Goal: Task Accomplishment & Management: Manage account settings

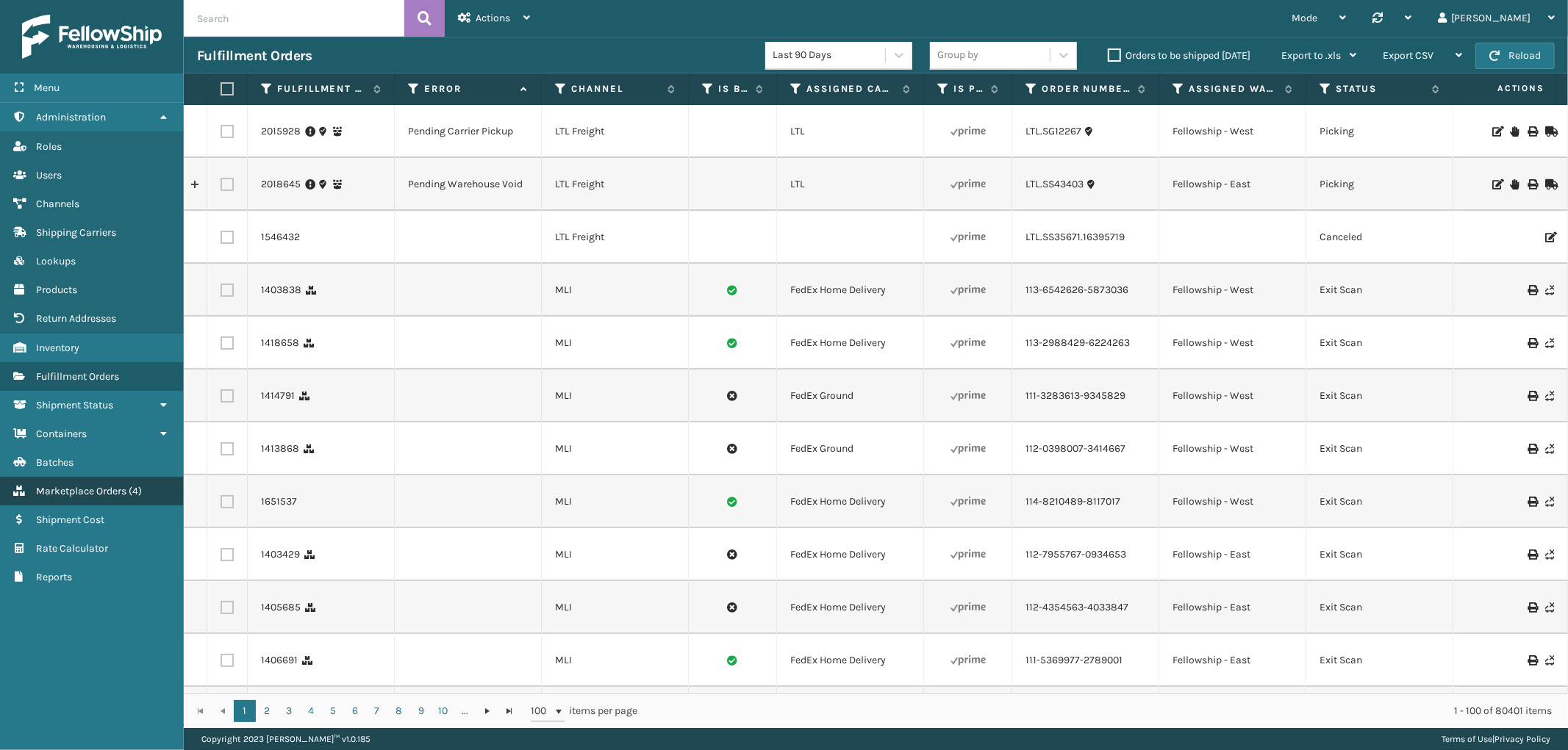
click at [91, 493] on link "Channels Marketplace Orders ( 4 )" at bounding box center [91, 491] width 183 height 29
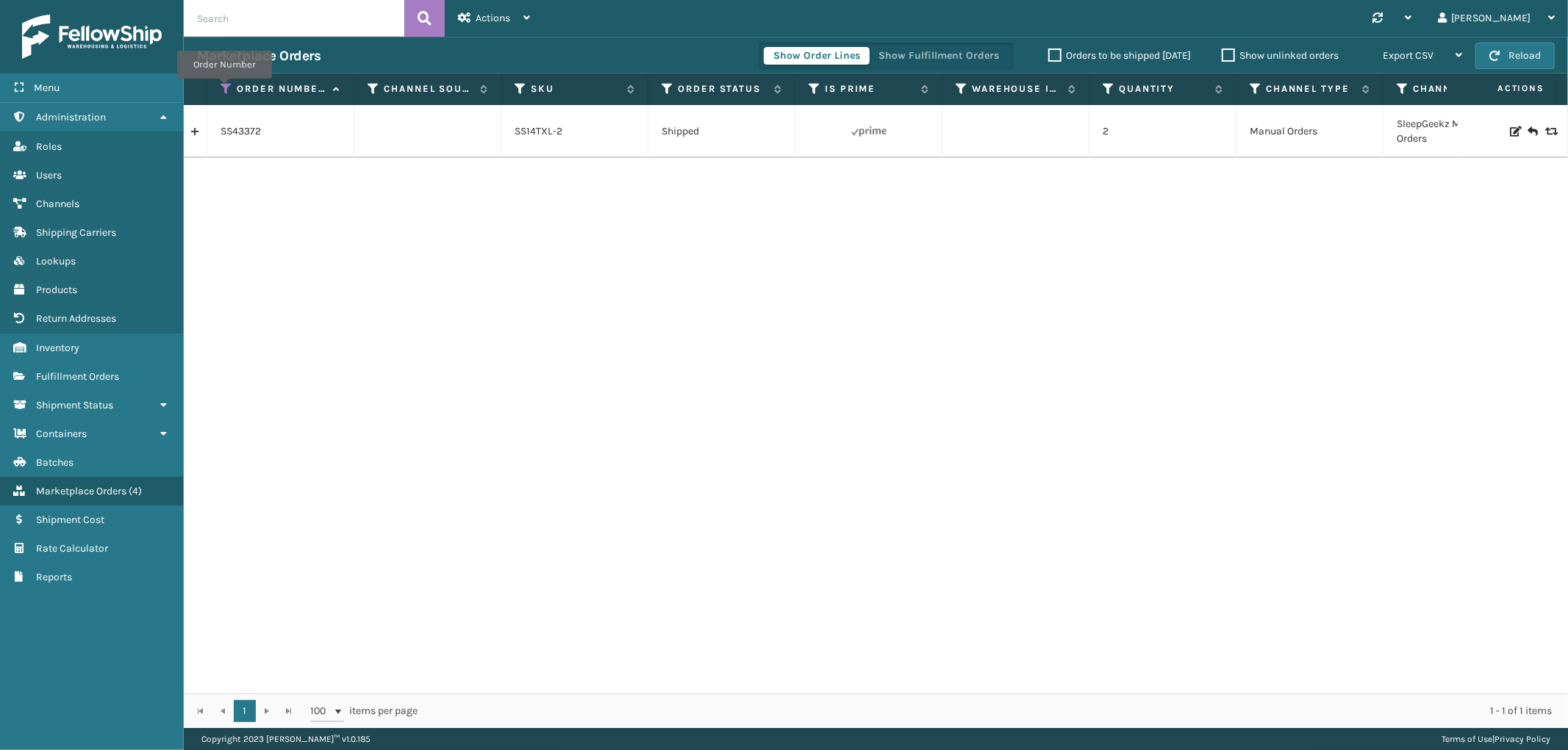
click at [224, 89] on icon at bounding box center [227, 89] width 12 height 13
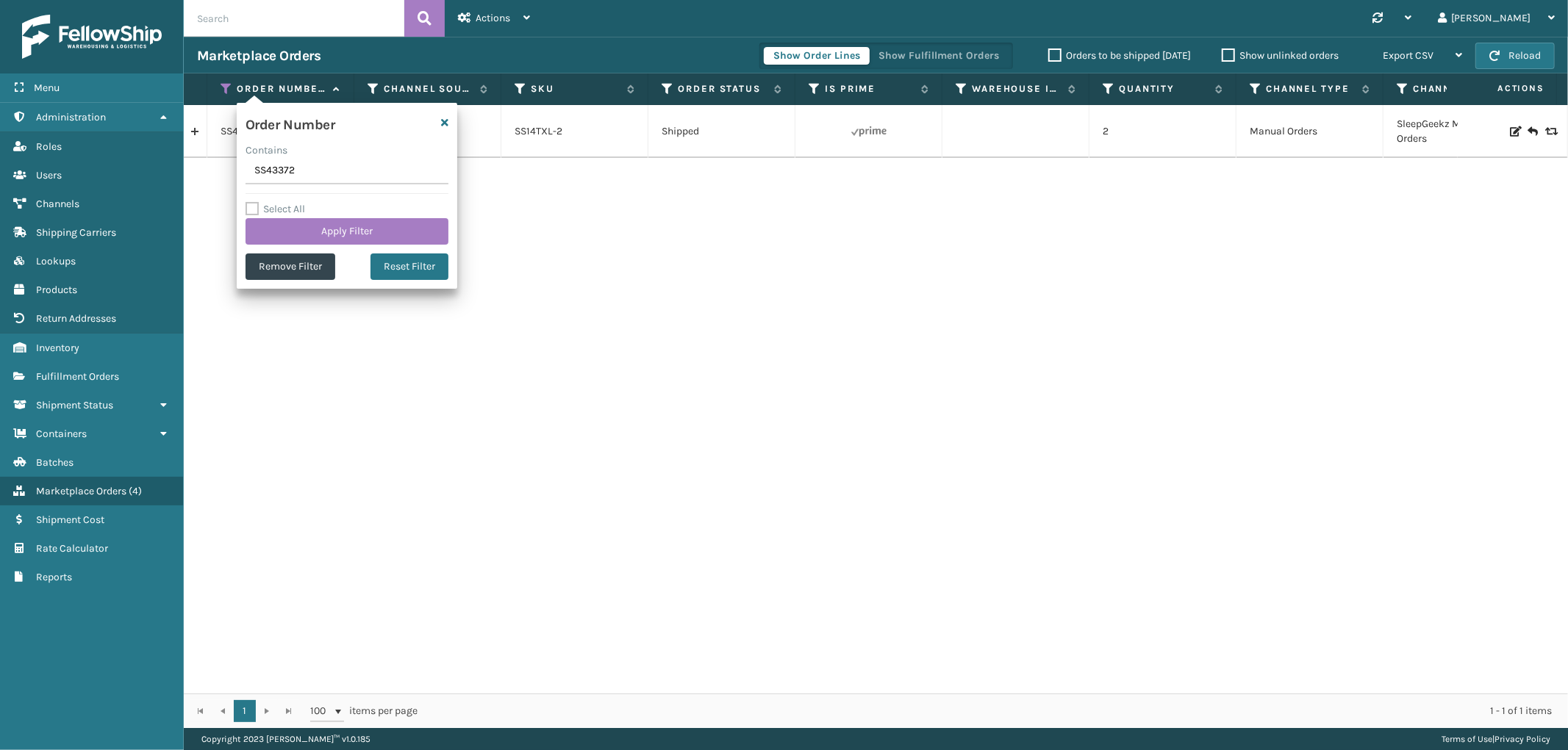
click at [270, 172] on input "SS43372" at bounding box center [346, 172] width 203 height 27
type input "SS43445"
click at [287, 246] on div "Order Number Contains SS43445 Select All Apply Filter Remove Filter Reset Filter" at bounding box center [347, 196] width 221 height 186
click at [287, 238] on button "Apply Filter" at bounding box center [346, 232] width 203 height 27
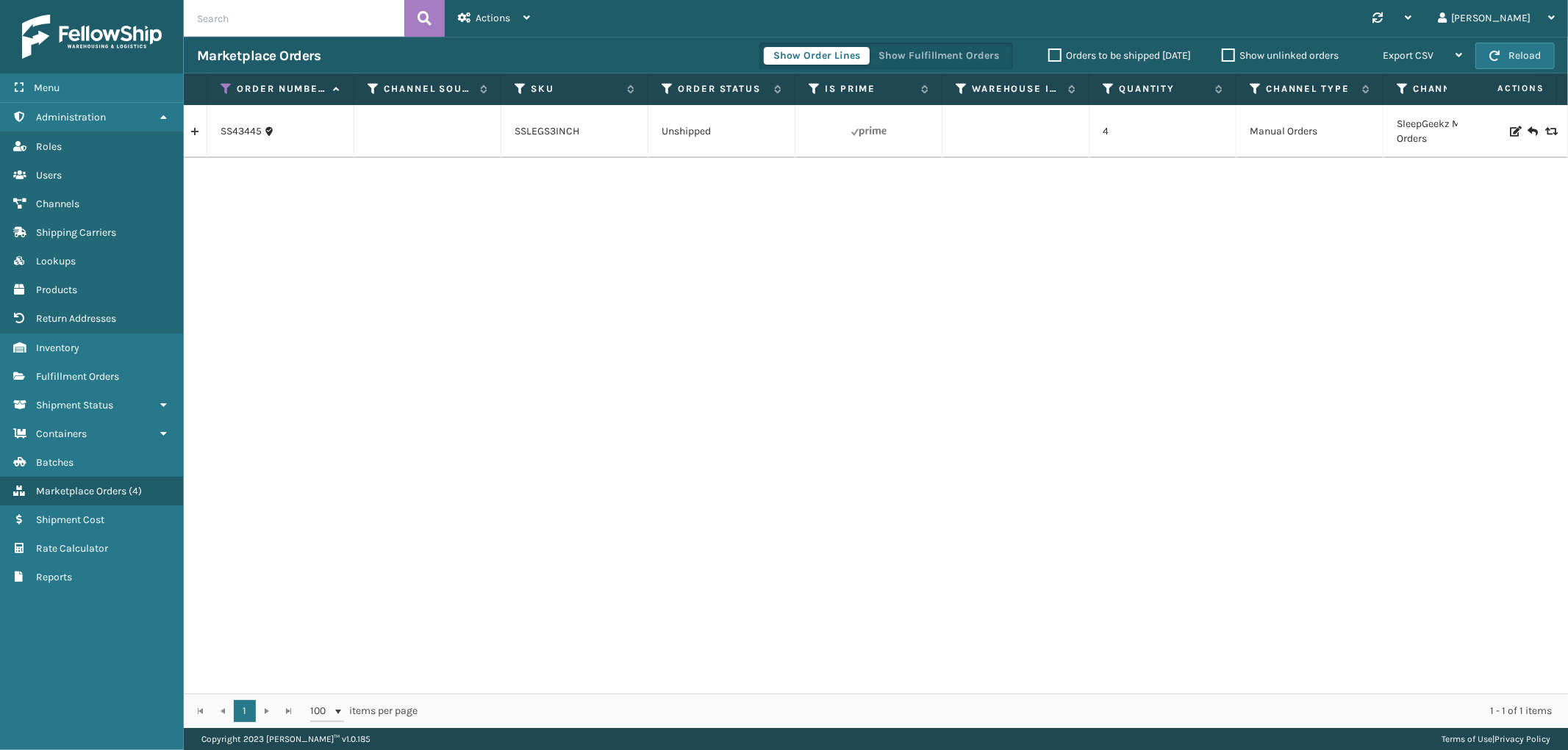
click at [194, 134] on link at bounding box center [195, 131] width 23 height 24
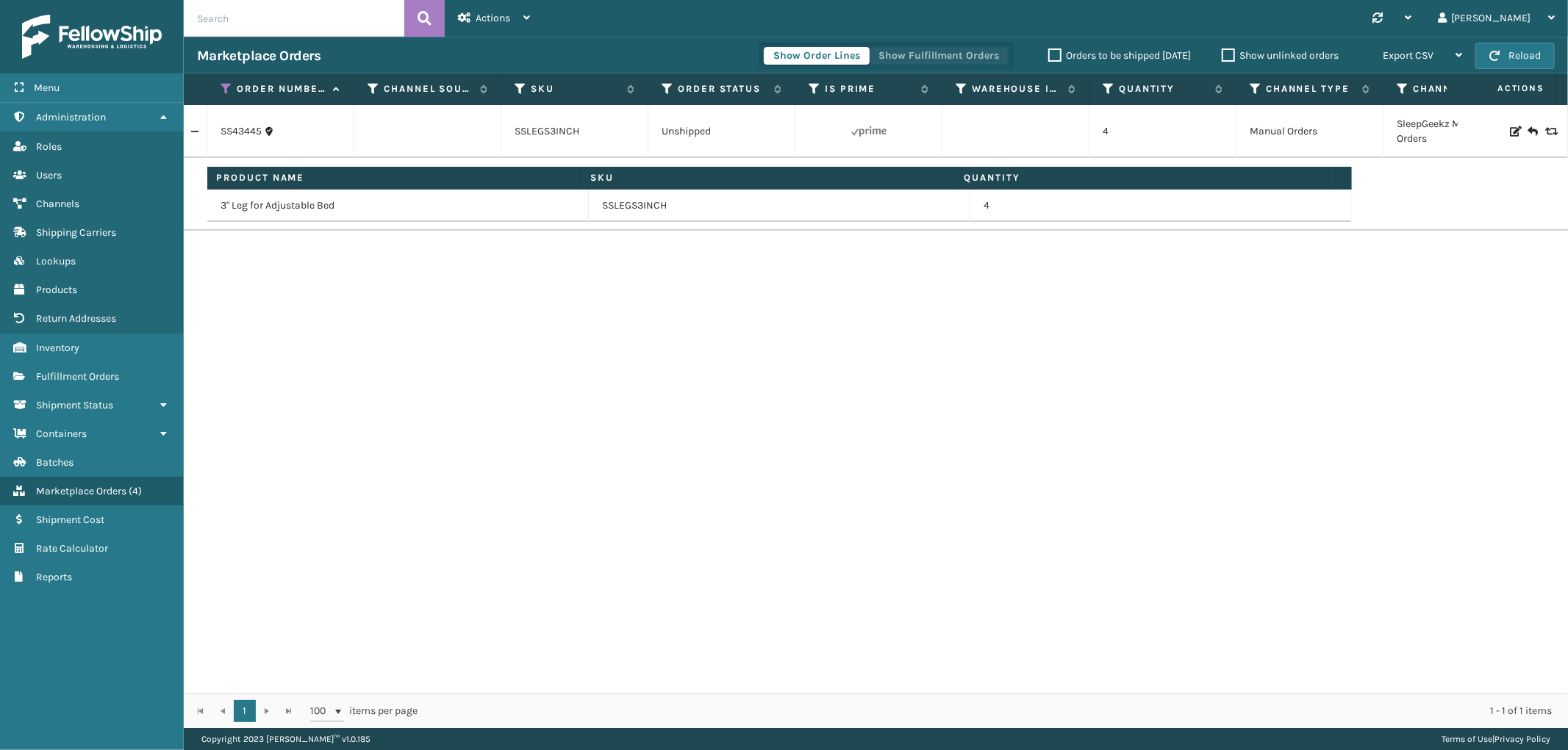
click at [949, 52] on button "Show Fulfillment Orders" at bounding box center [939, 56] width 140 height 18
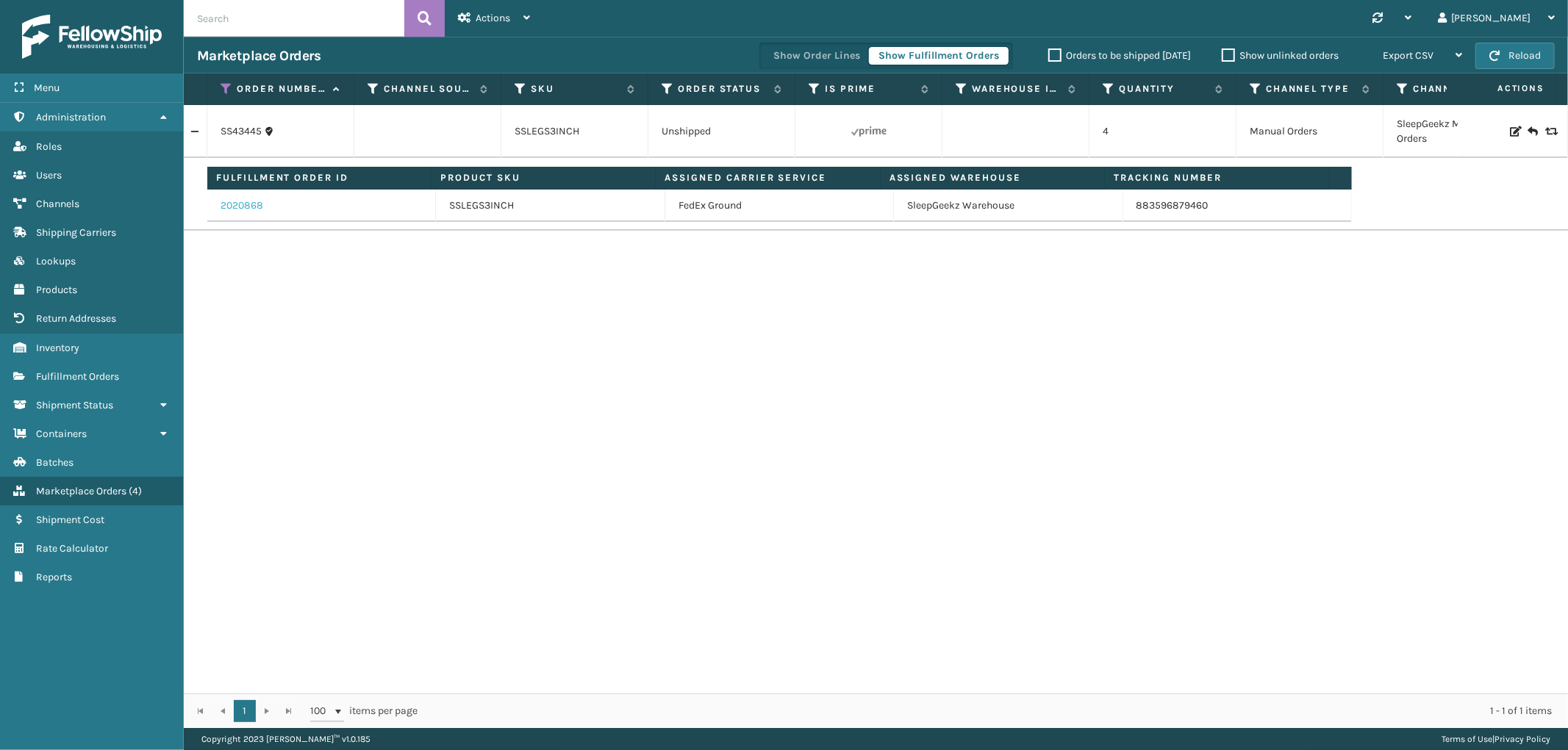
click at [255, 206] on link "2020868" at bounding box center [241, 206] width 42 height 15
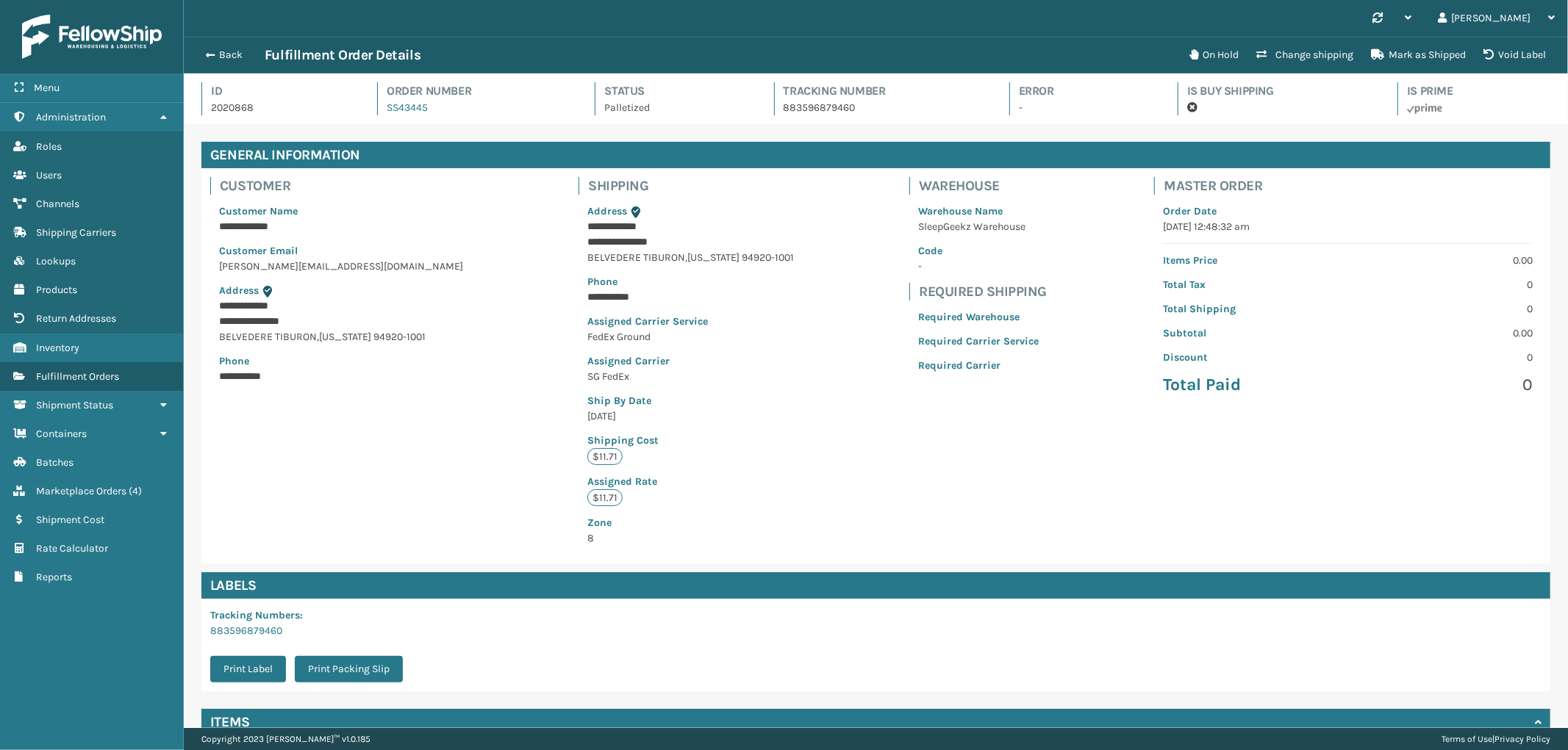
scroll to position [35, 1384]
click at [1372, 312] on p "0" at bounding box center [1445, 309] width 175 height 16
drag, startPoint x: 461, startPoint y: 115, endPoint x: 370, endPoint y: 111, distance: 91.1
click at [370, 111] on div "Id 2020868 Order Number SS43445 Status Palletized Tracking Number 883596879460 …" at bounding box center [876, 103] width 1349 height 42
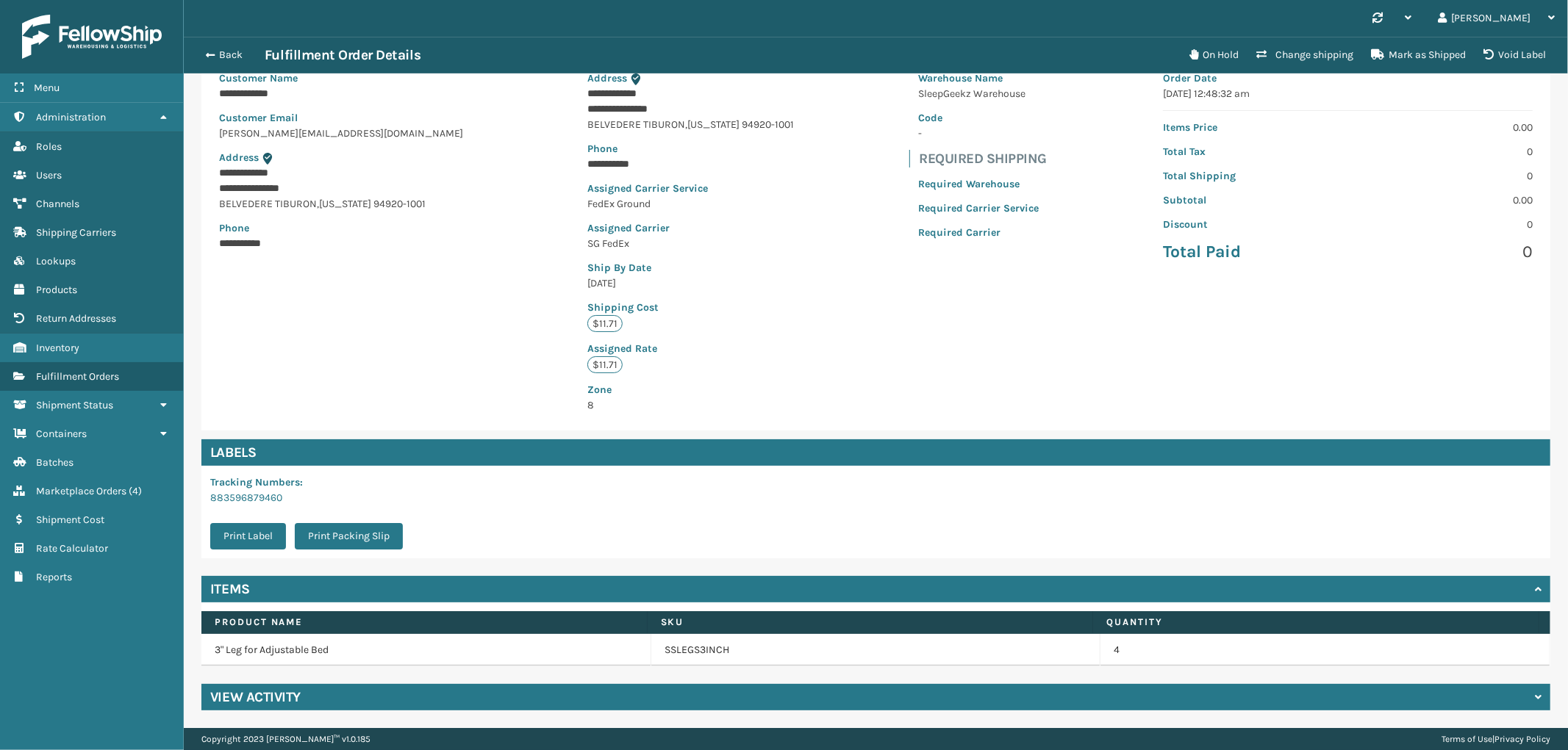
click at [434, 688] on div "View Activity" at bounding box center [876, 697] width 1349 height 27
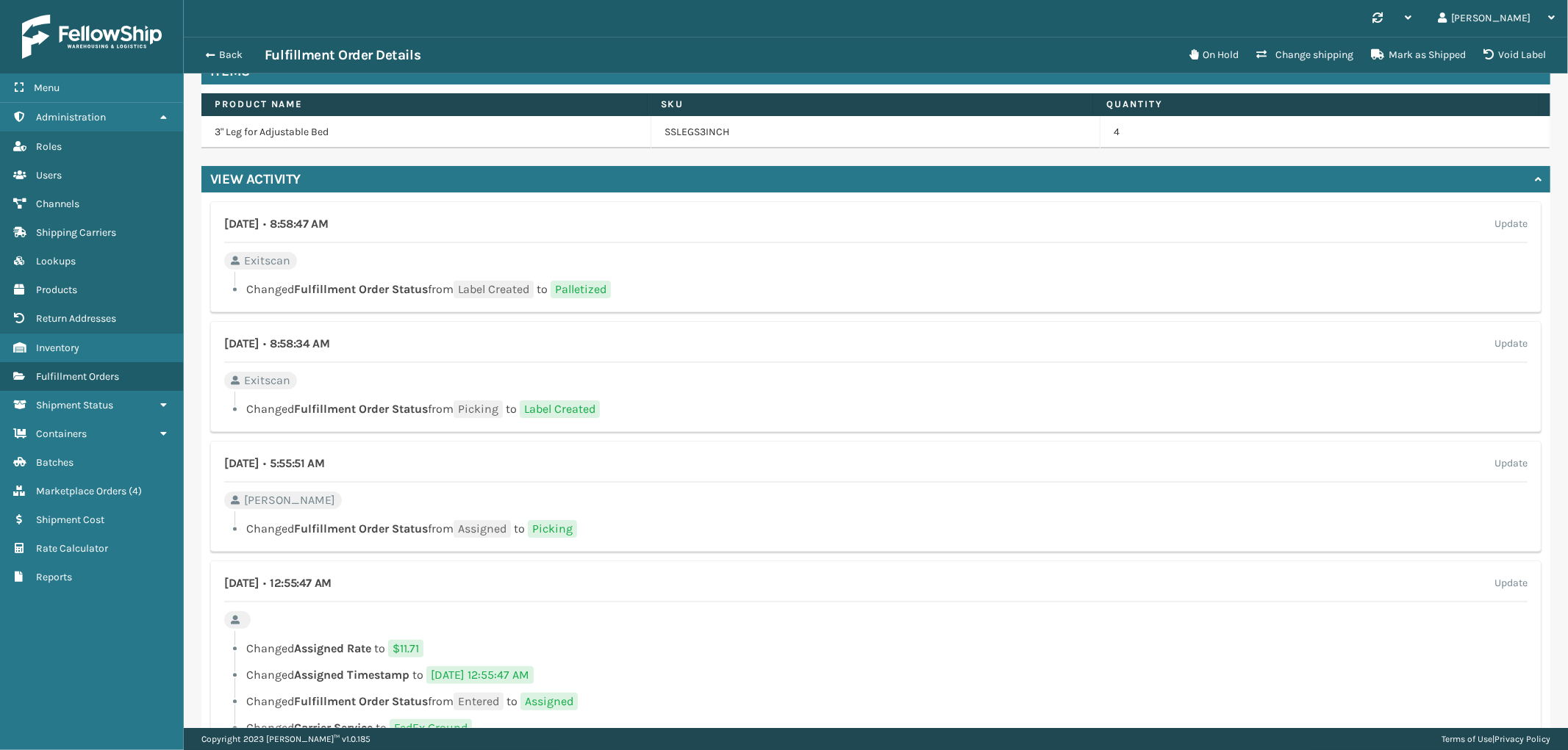
scroll to position [733, 0]
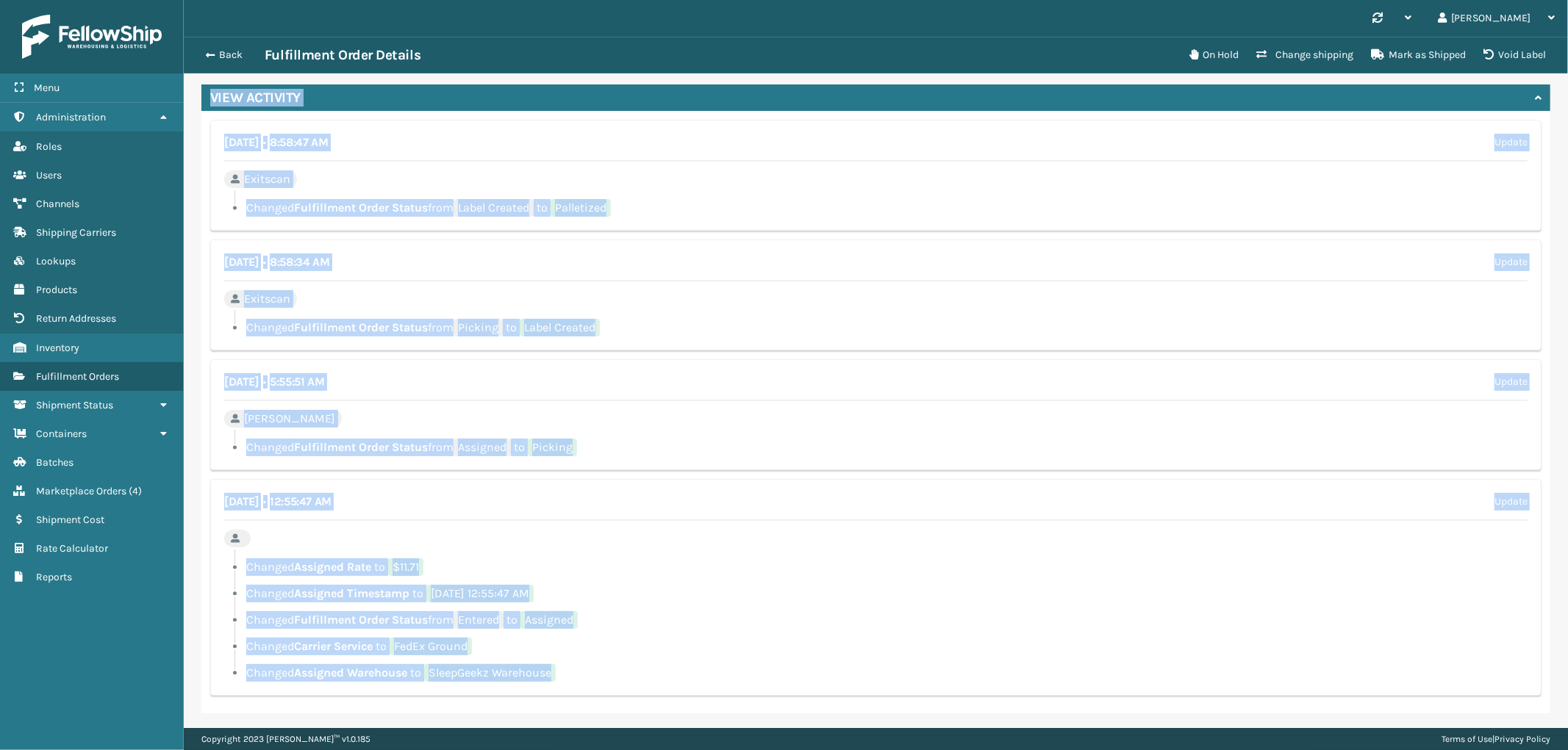
drag, startPoint x: 596, startPoint y: 666, endPoint x: 201, endPoint y: 104, distance: 686.9
click at [201, 104] on div "View Activity [DATE] • 8:58:47 AM Update Exitscan Changed Fulfillment Order Sta…" at bounding box center [876, 399] width 1349 height 629
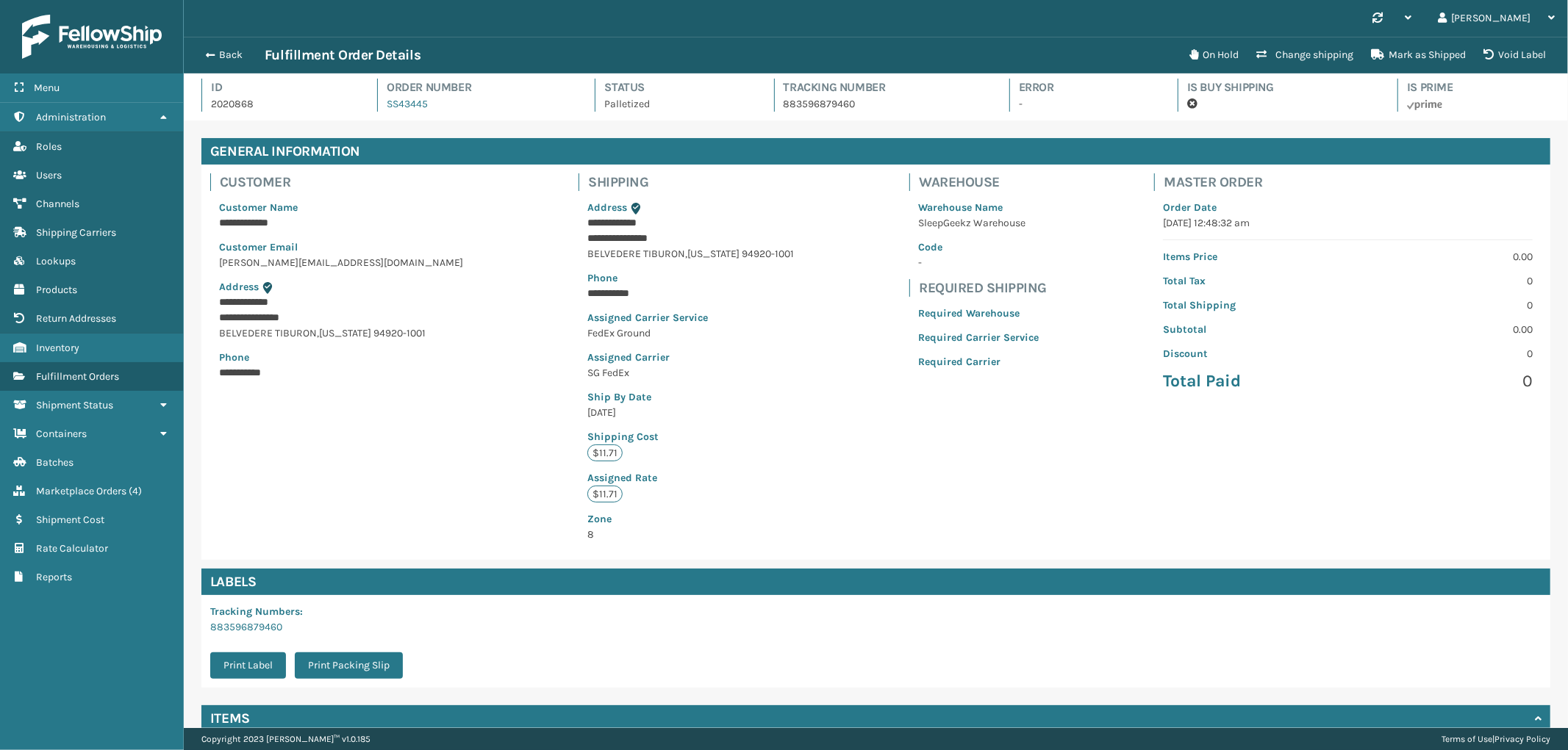
scroll to position [0, 0]
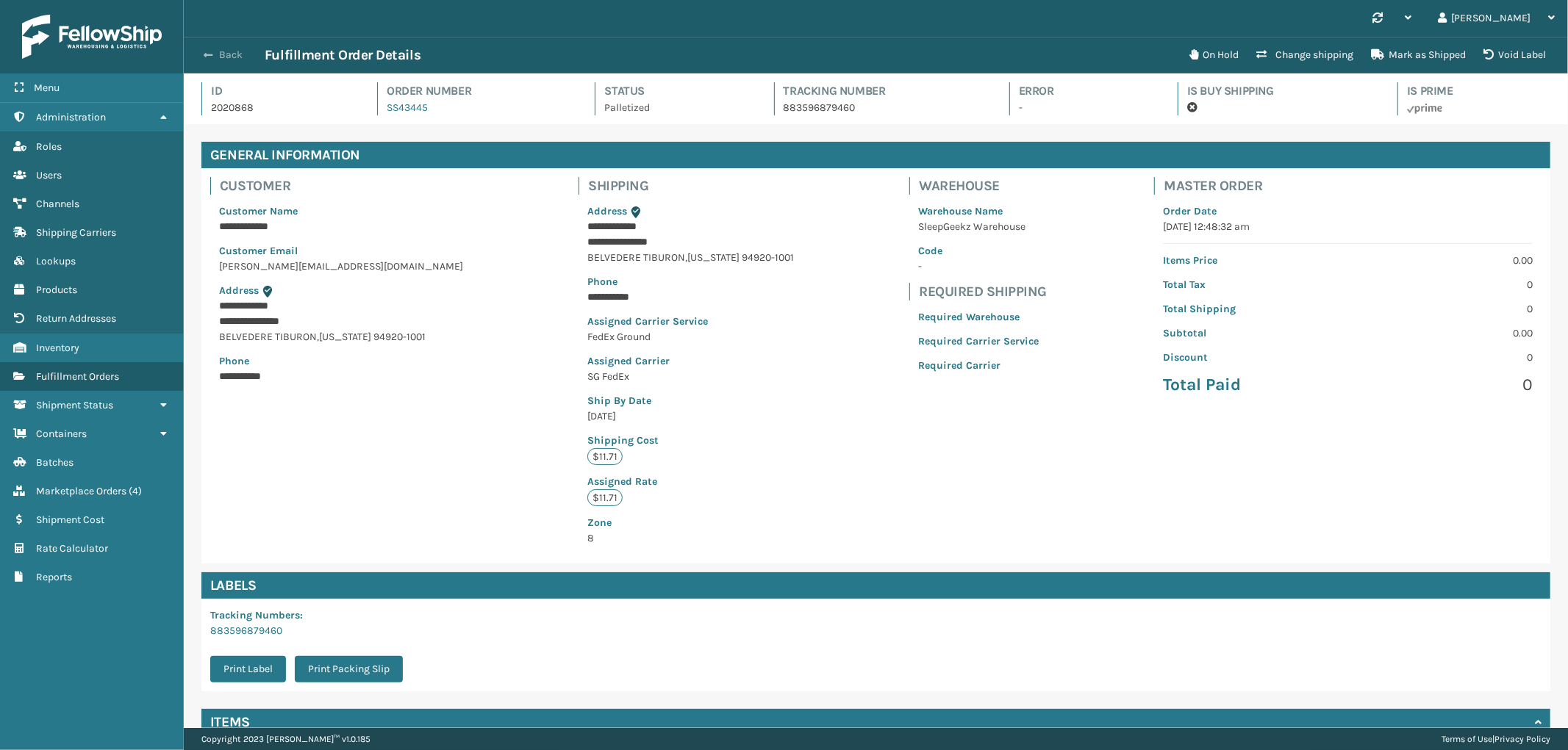
click at [236, 48] on button "Back" at bounding box center [230, 55] width 68 height 13
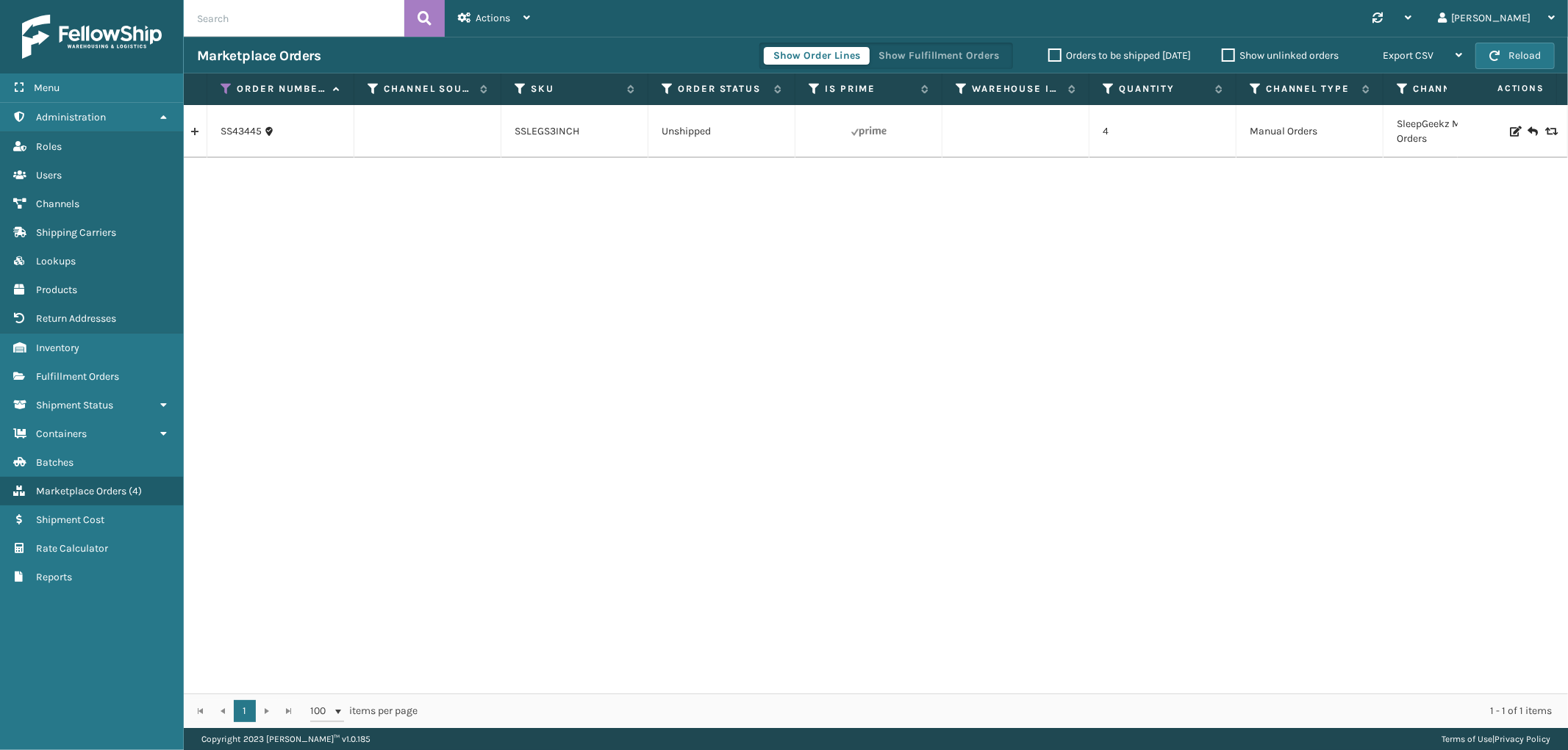
click at [185, 138] on link at bounding box center [195, 131] width 23 height 24
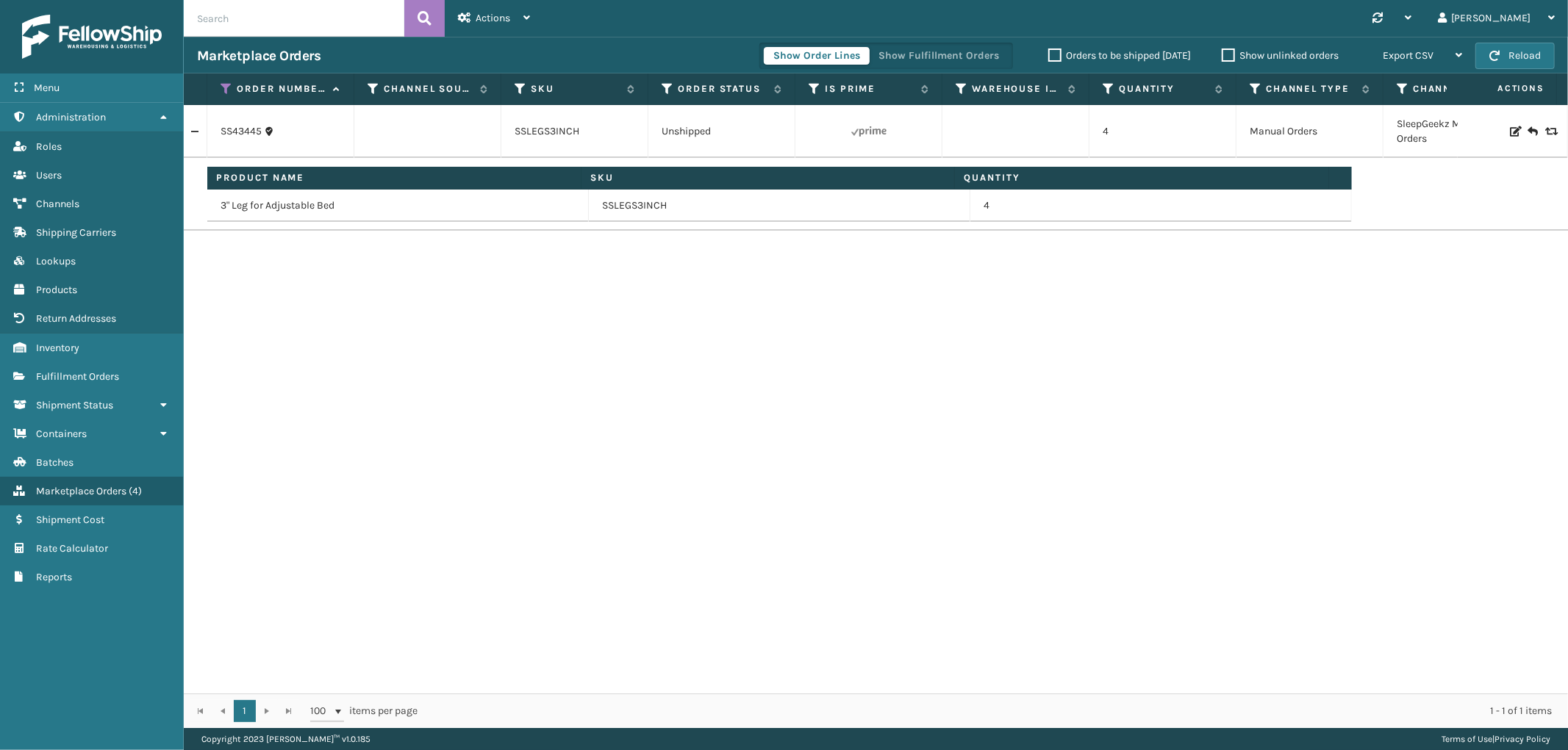
click at [674, 36] on div "Marketplace Orders Show Order Lines Show Fulfillment Orders Orders to be shippe…" at bounding box center [875, 54] width 1384 height 36
click at [1312, 458] on div "SS43445 SSLEGS3INCH Unshipped 4 Manual Orders SleepGeekz Manual Orders Product …" at bounding box center [875, 400] width 1384 height 589
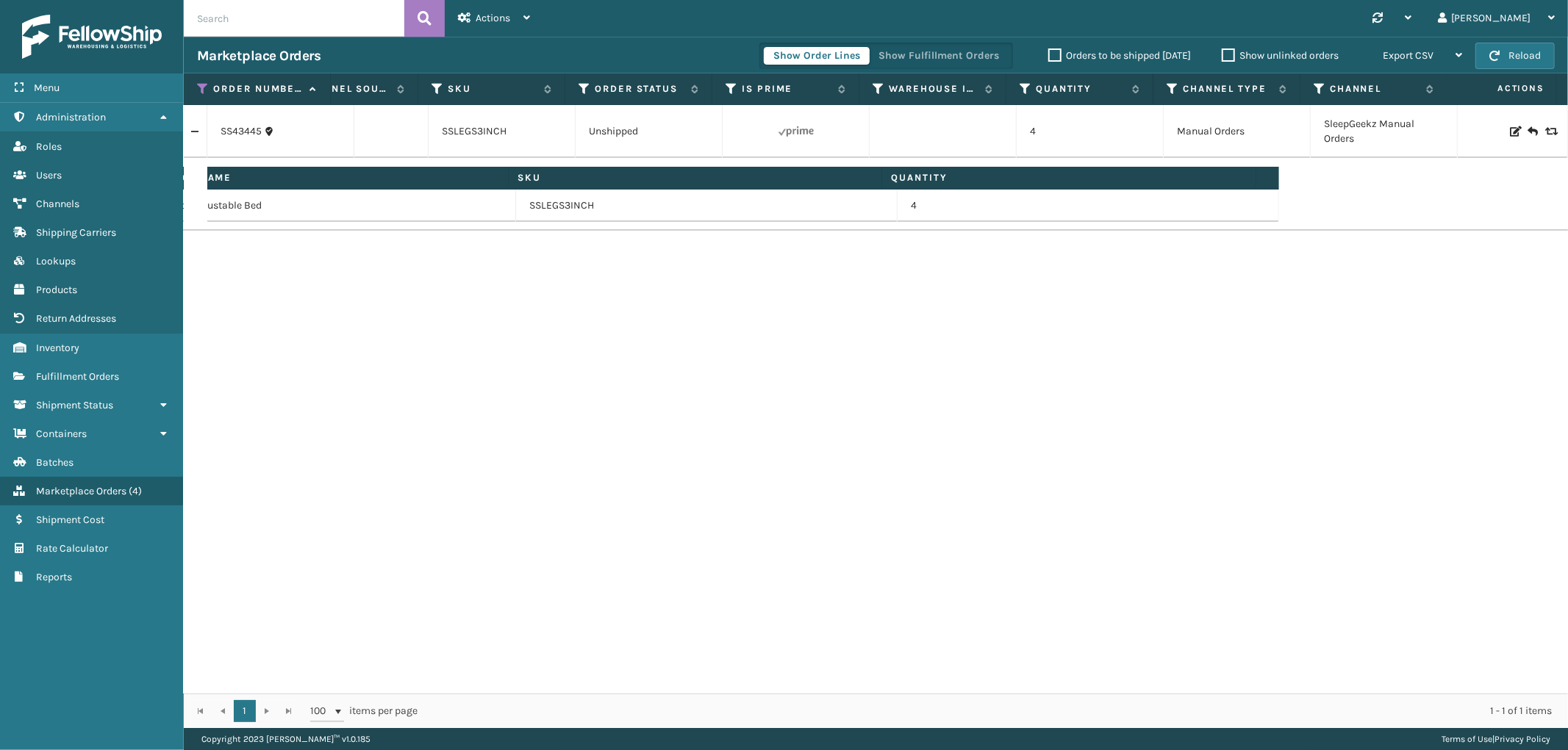
drag, startPoint x: 1463, startPoint y: 693, endPoint x: 1220, endPoint y: 694, distance: 243.0
click at [1220, 694] on div "1 1 100 items per page 1 - 1 of 1 items" at bounding box center [875, 711] width 1384 height 35
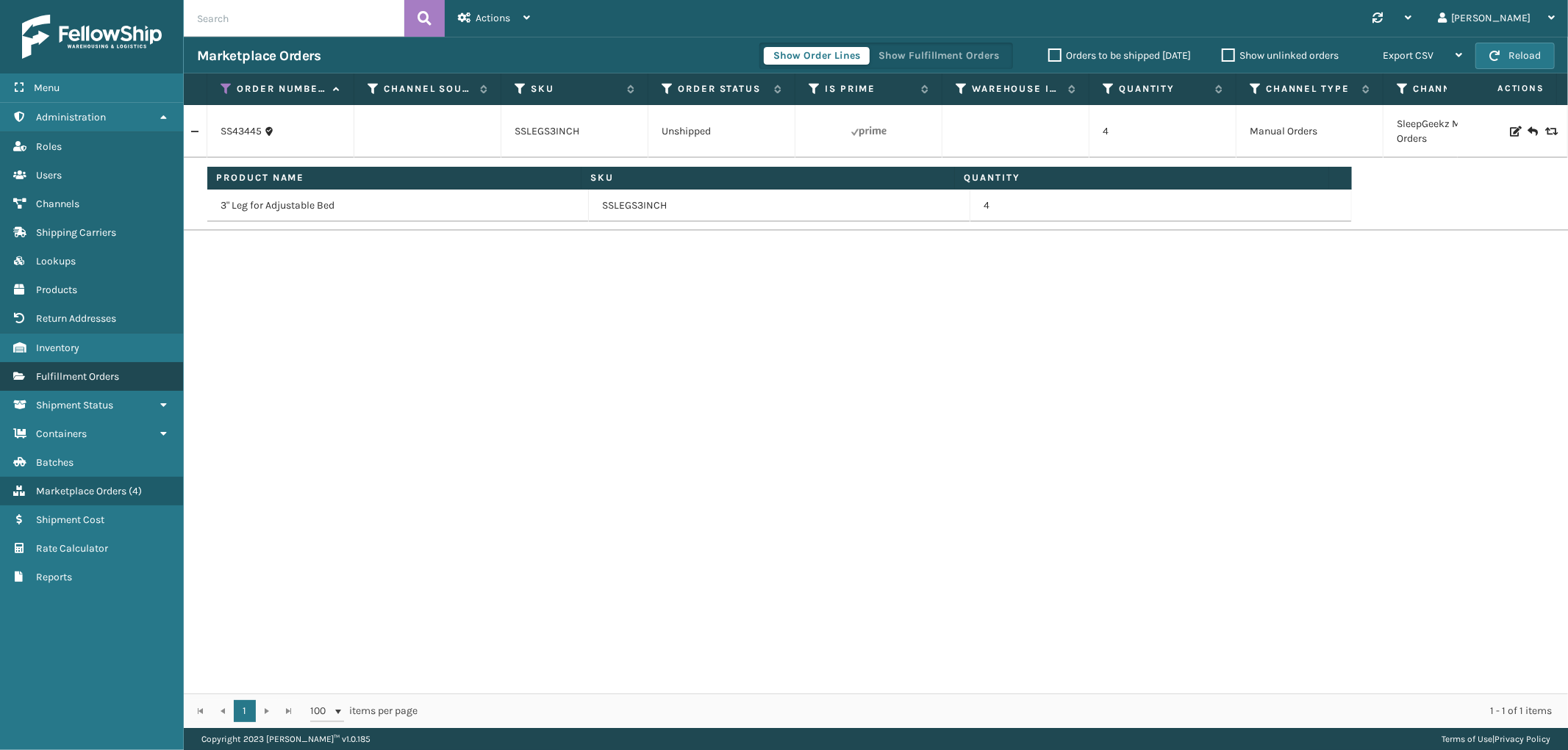
click at [91, 362] on link "Fulfillment Orders" at bounding box center [91, 376] width 183 height 29
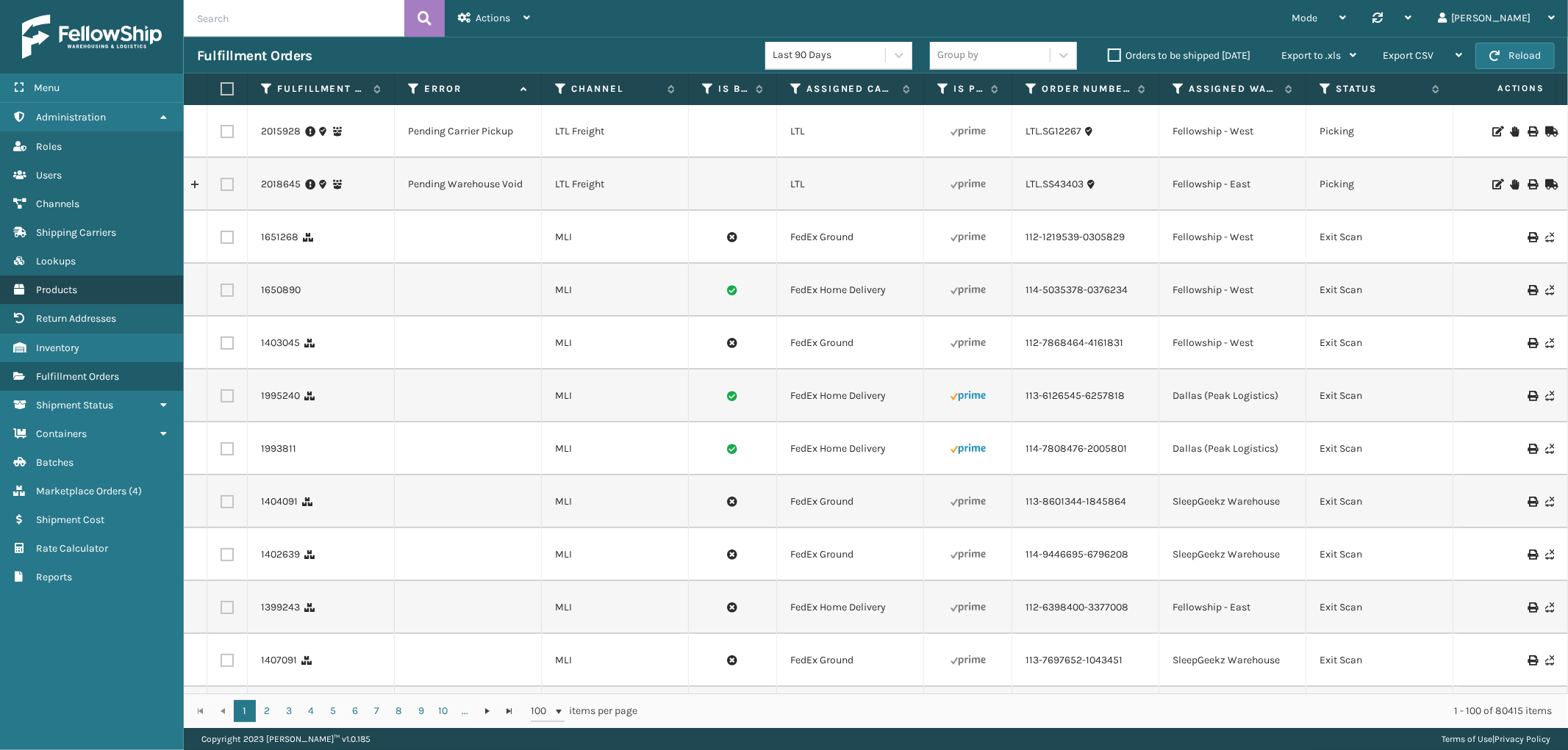
click at [79, 284] on link "Products" at bounding box center [91, 290] width 183 height 29
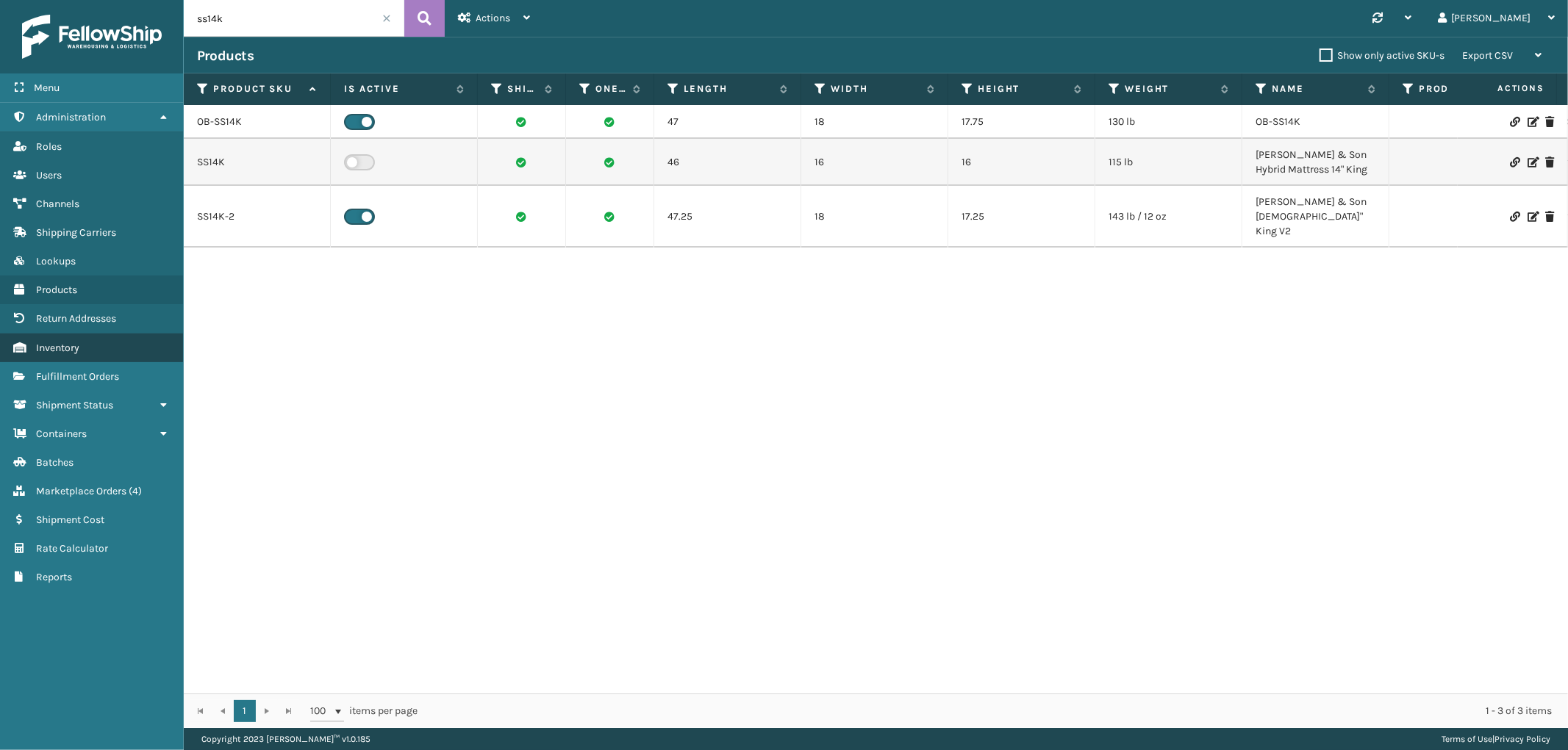
click at [86, 350] on link "Inventory" at bounding box center [91, 348] width 183 height 29
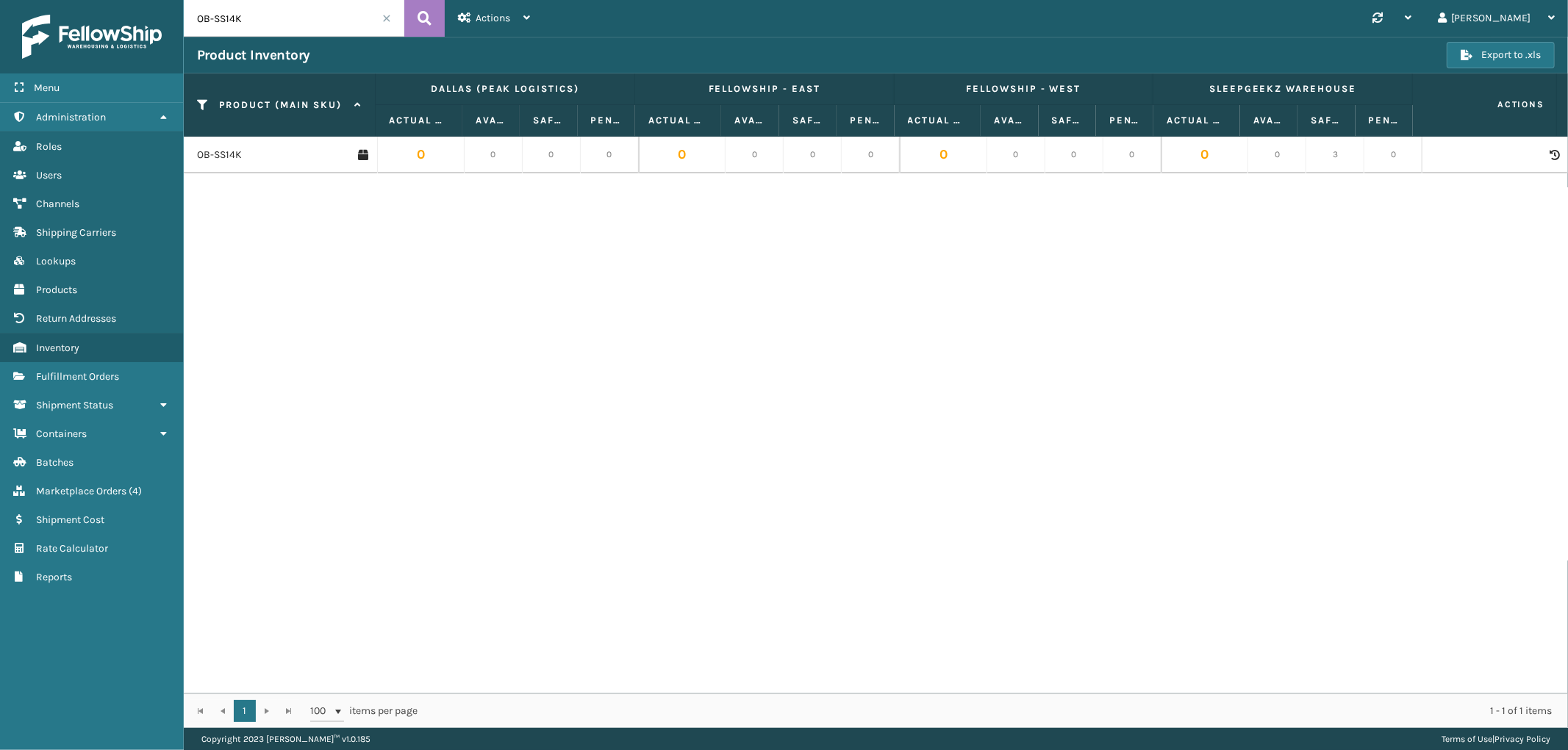
click at [283, 18] on input "OB-SS14K" at bounding box center [293, 18] width 221 height 36
paste input "CELRVSHQN10"
type input "CELRVSHQN10"
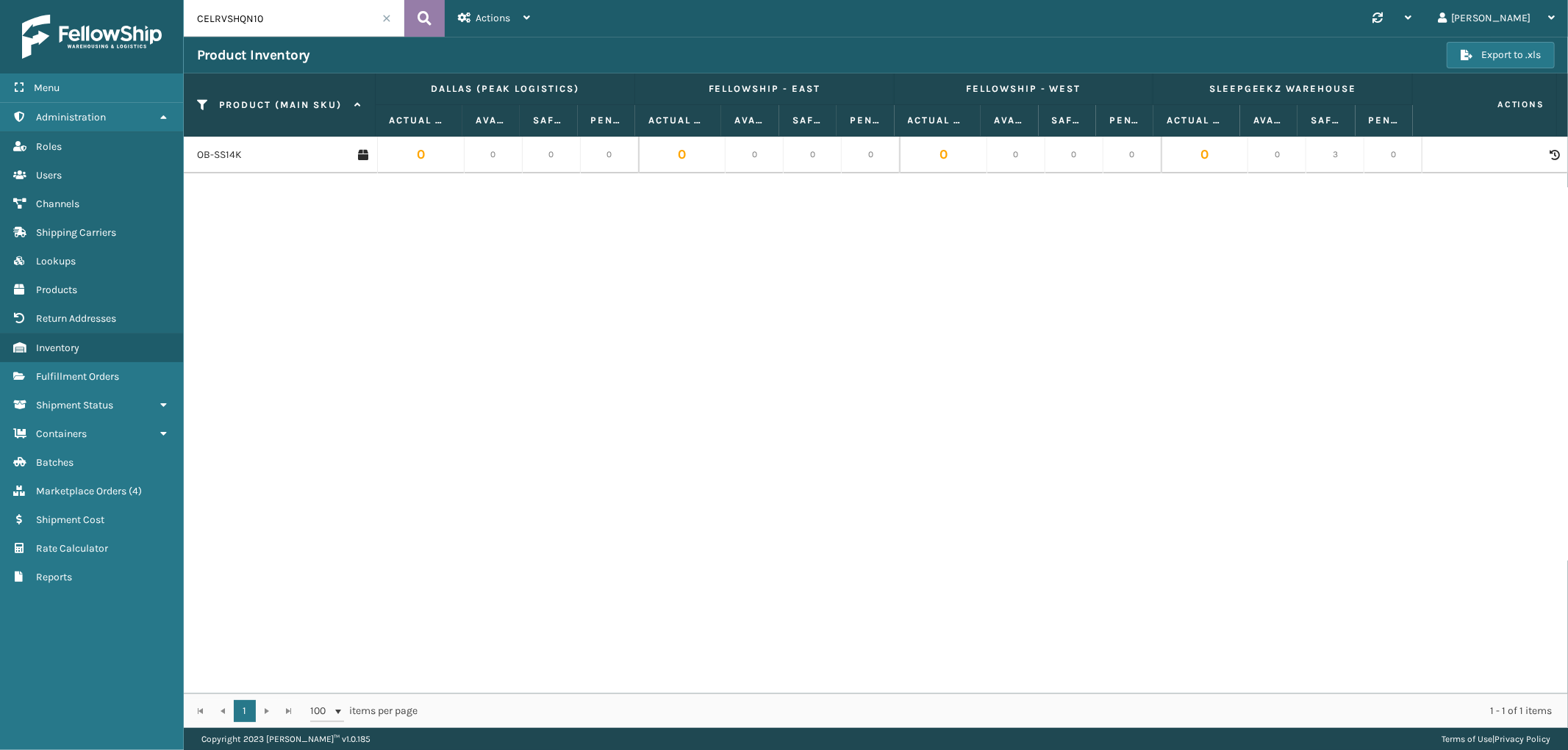
click at [417, 24] on icon at bounding box center [424, 19] width 14 height 22
click at [224, 157] on link "CELRVSHQN10" at bounding box center [230, 155] width 66 height 15
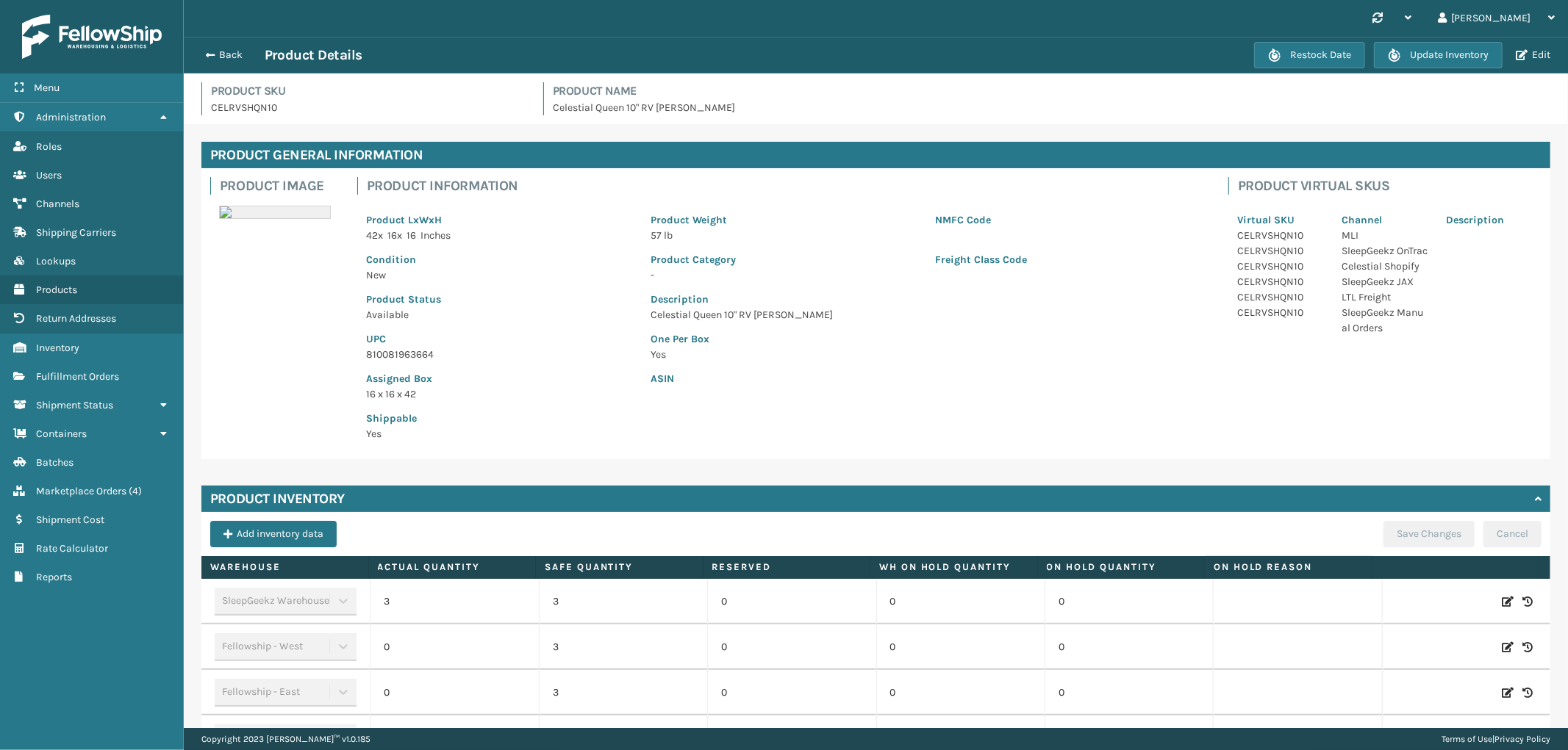
click at [1502, 599] on icon at bounding box center [1508, 602] width 12 height 15
click at [557, 598] on span "Decrease value" at bounding box center [563, 604] width 12 height 12
type input "1"
click at [1391, 599] on button "ADD" at bounding box center [1409, 602] width 36 height 18
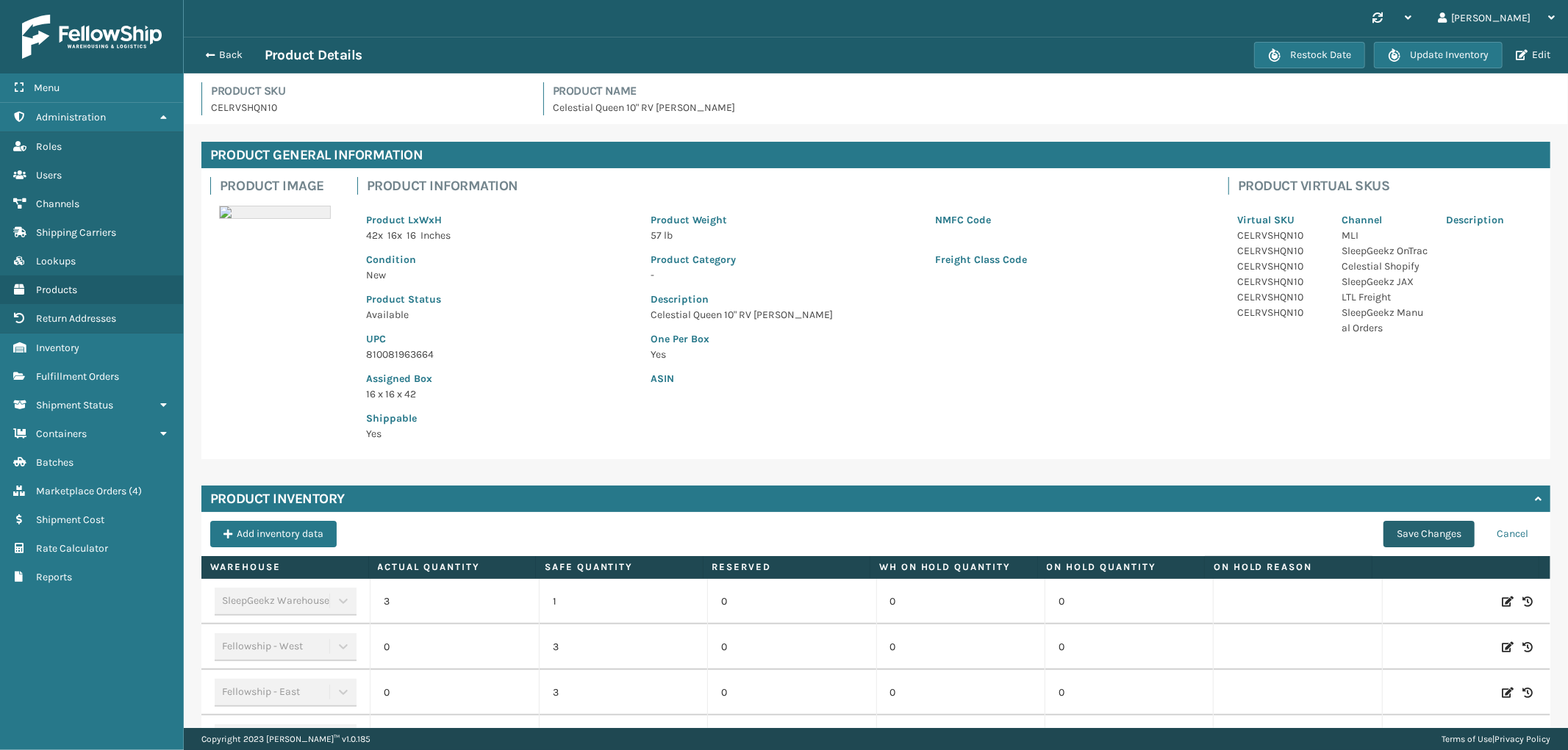
click at [1390, 531] on button "Save Changes" at bounding box center [1428, 535] width 91 height 27
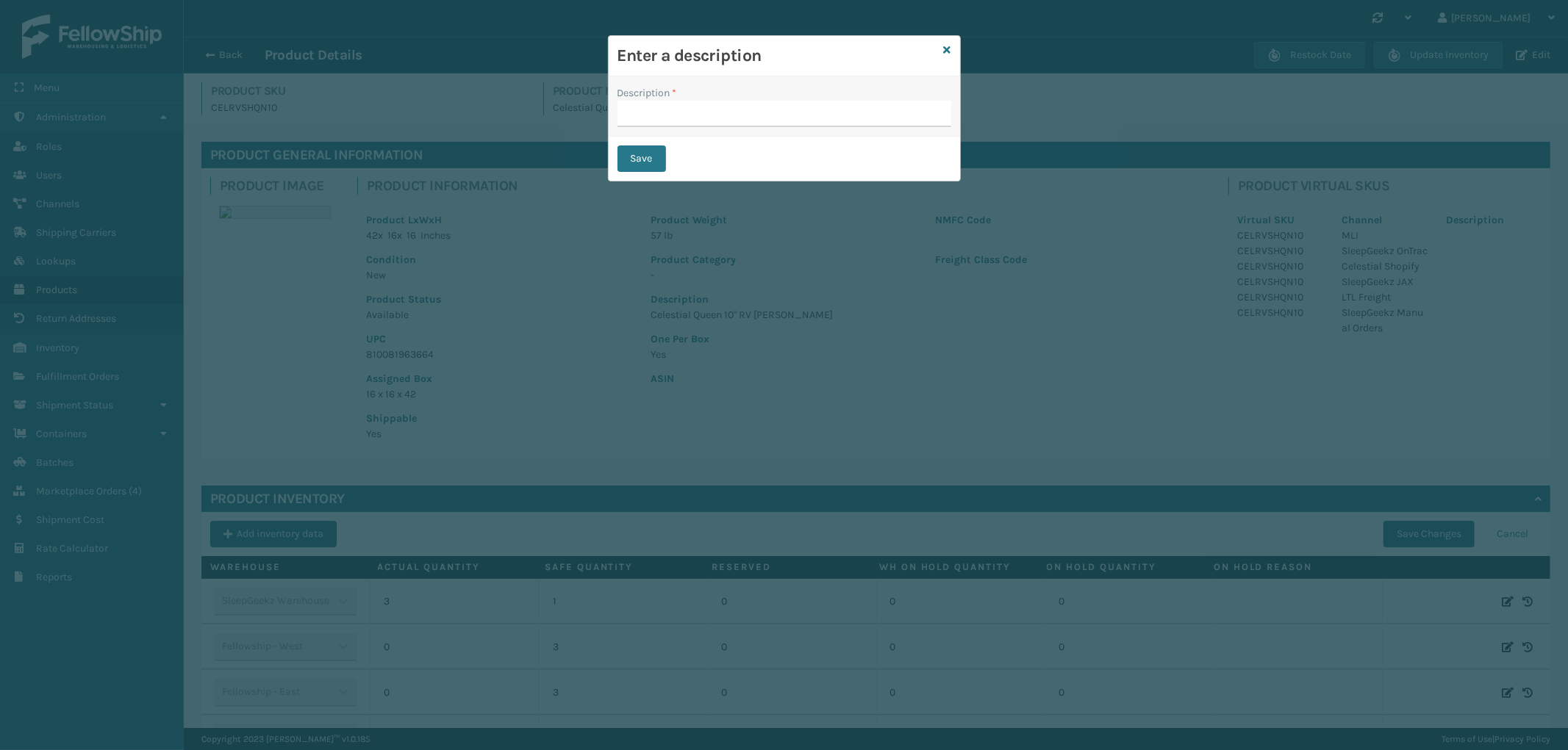
click at [695, 129] on div "Description *" at bounding box center [784, 106] width 351 height 60
click at [694, 114] on input "Description *" at bounding box center [784, 114] width 334 height 27
type input "from inventory"
click at [657, 160] on button "Save" at bounding box center [641, 159] width 48 height 27
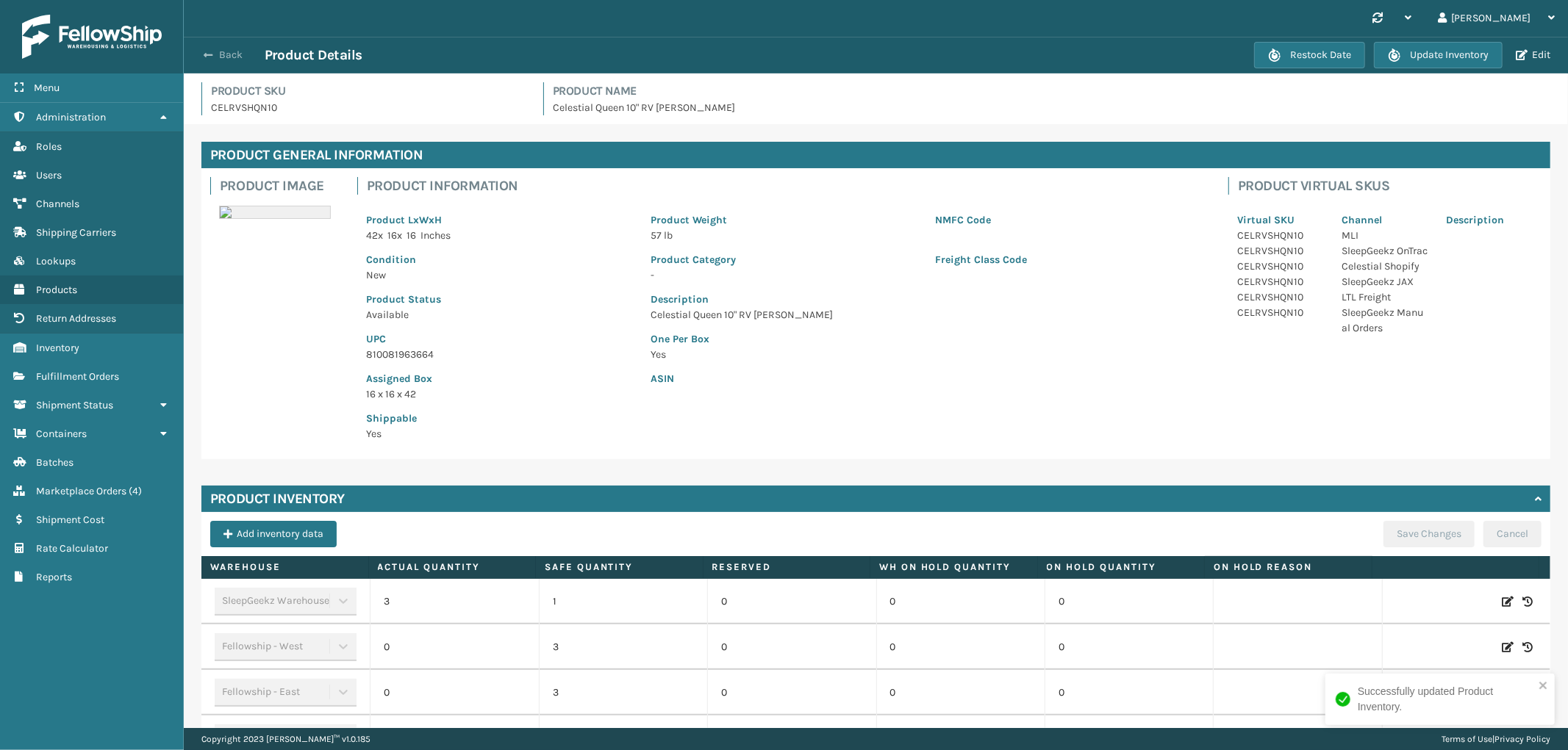
click at [233, 54] on button "Back" at bounding box center [230, 55] width 68 height 13
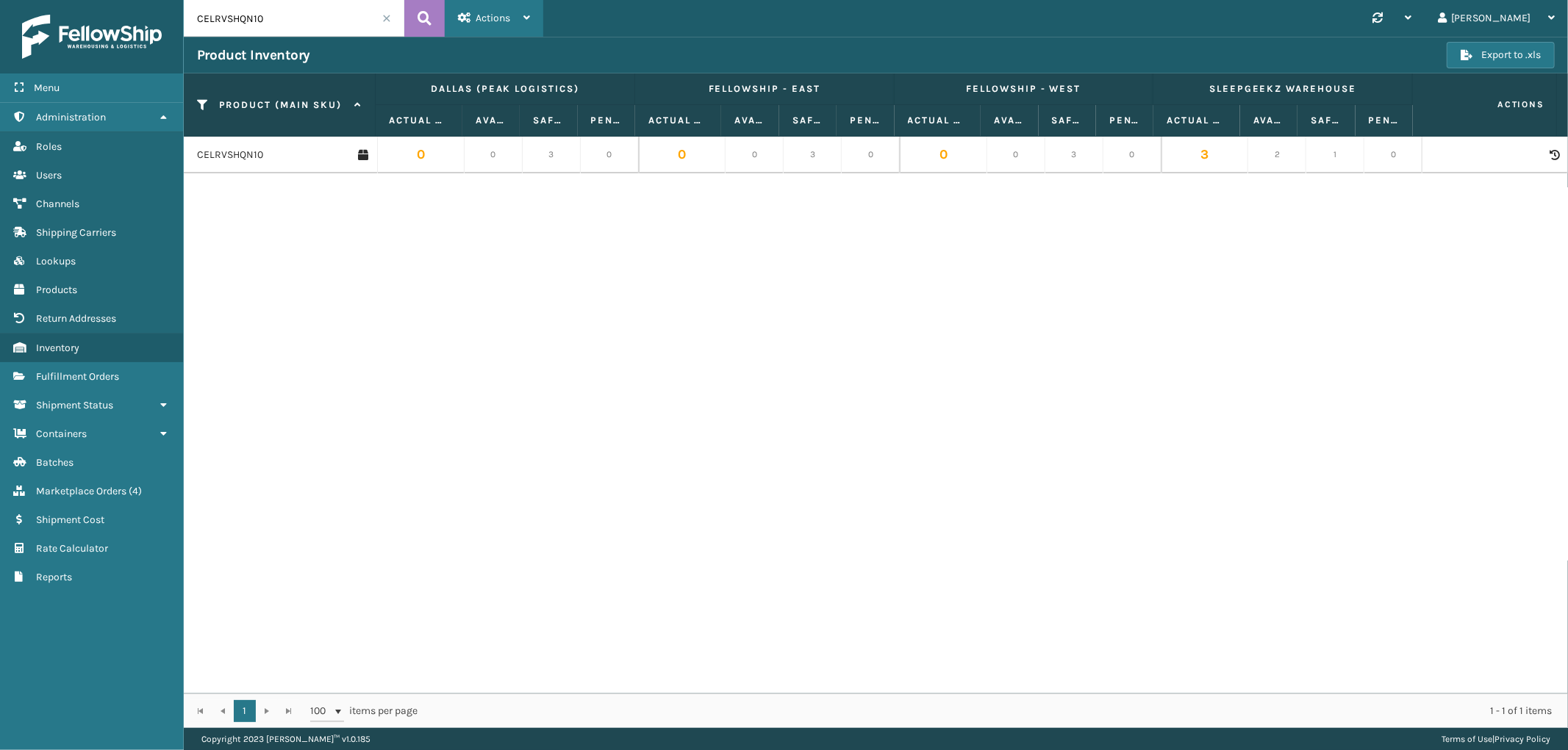
click at [476, 16] on span "Actions" at bounding box center [492, 18] width 35 height 13
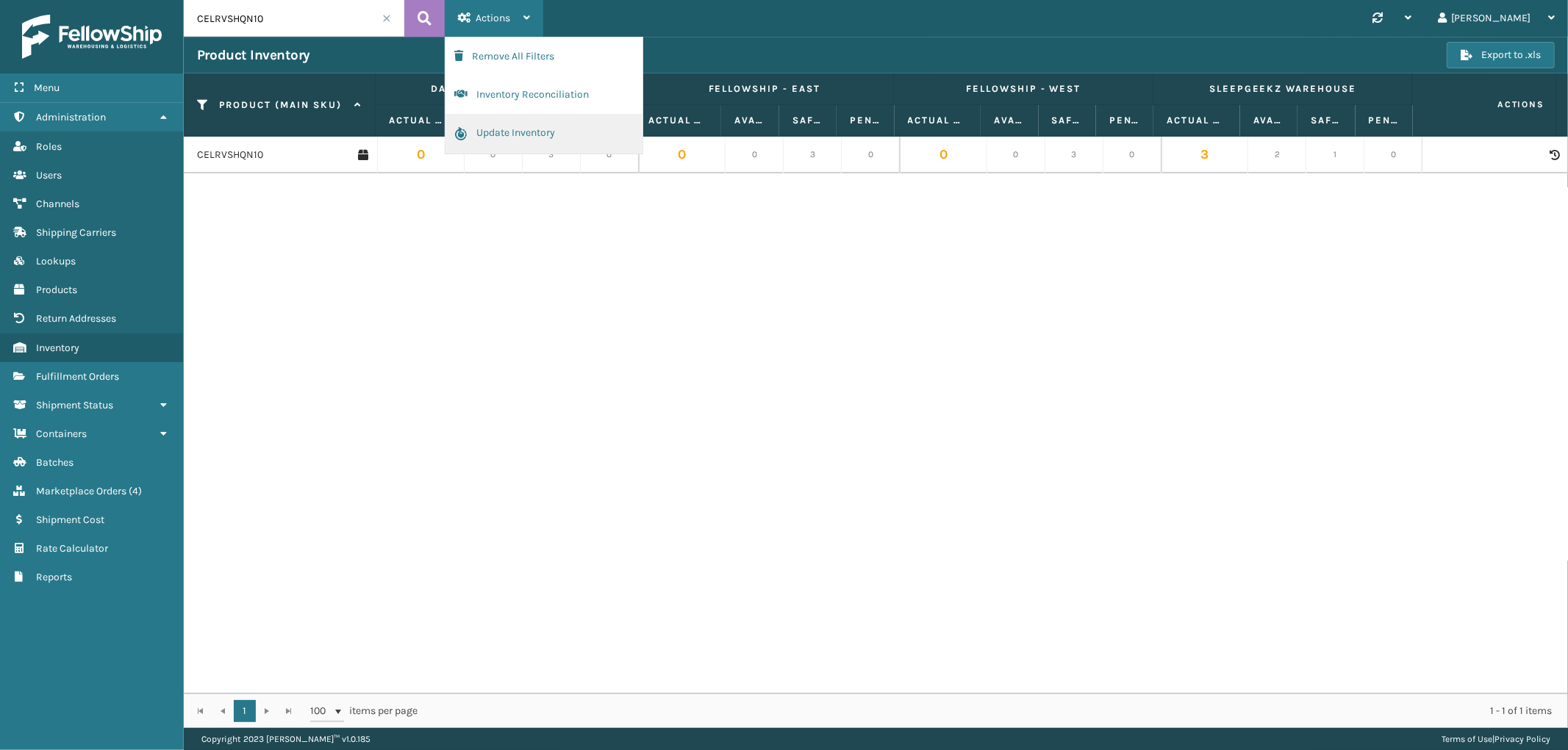
click at [504, 129] on button "Update Inventory" at bounding box center [544, 133] width 197 height 39
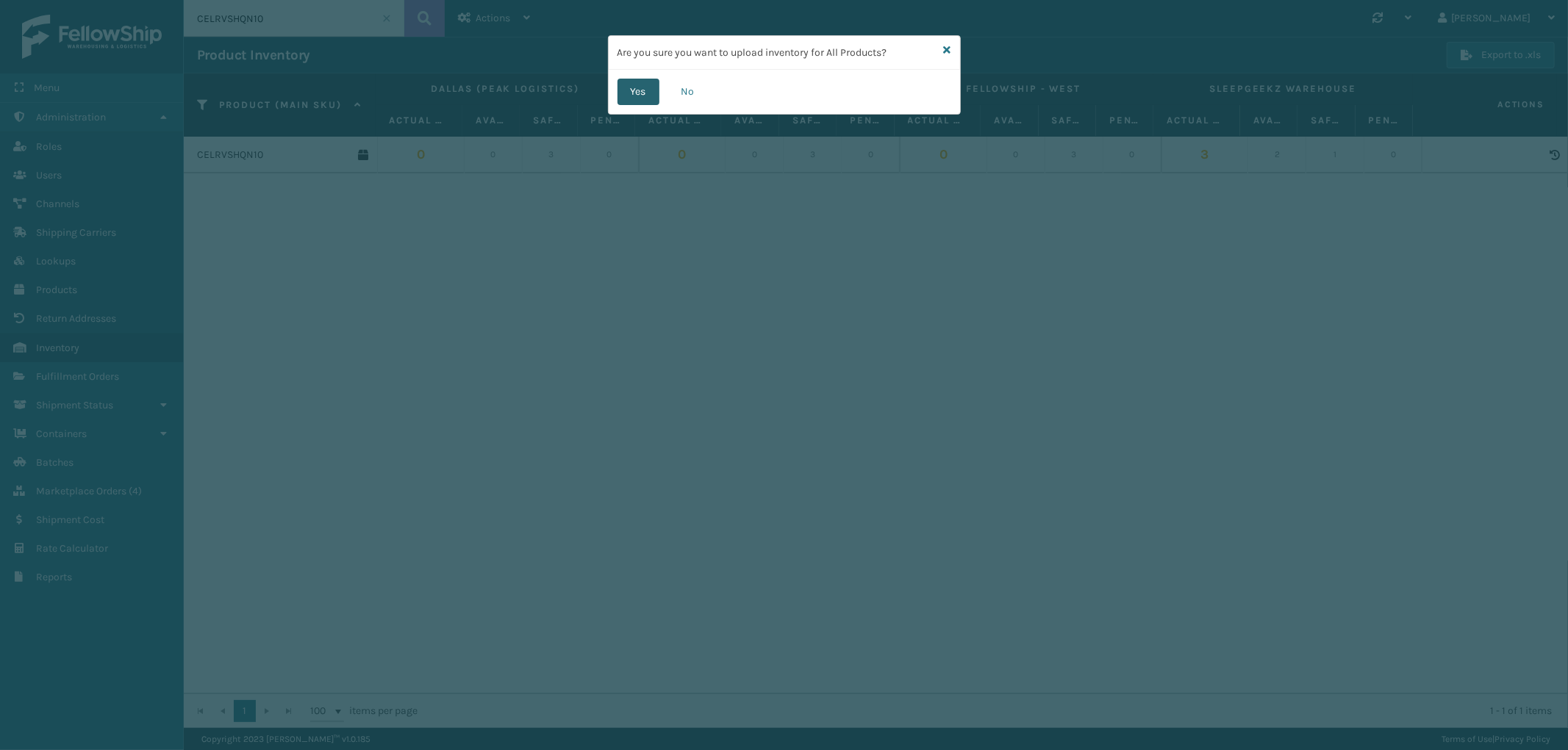
click at [648, 83] on button "Yes" at bounding box center [638, 92] width 42 height 27
